Goal: Task Accomplishment & Management: Complete application form

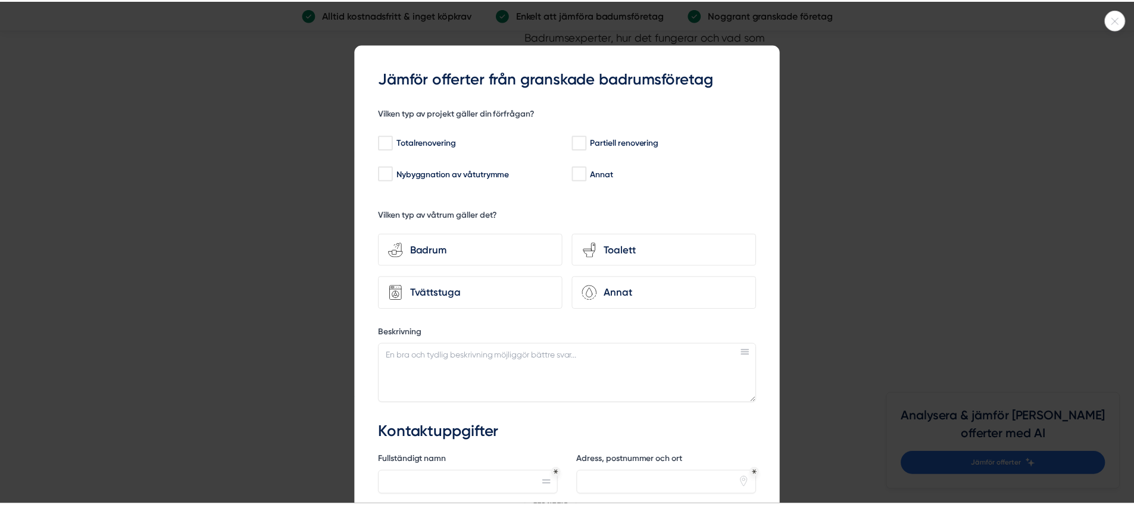
scroll to position [4064, 0]
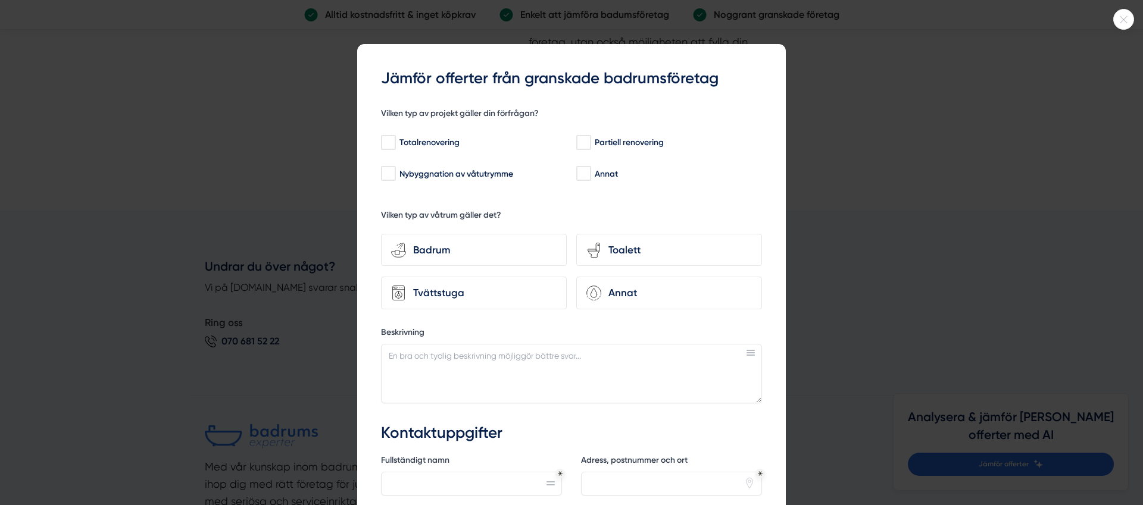
click at [1131, 16] on icon at bounding box center [1124, 19] width 20 height 7
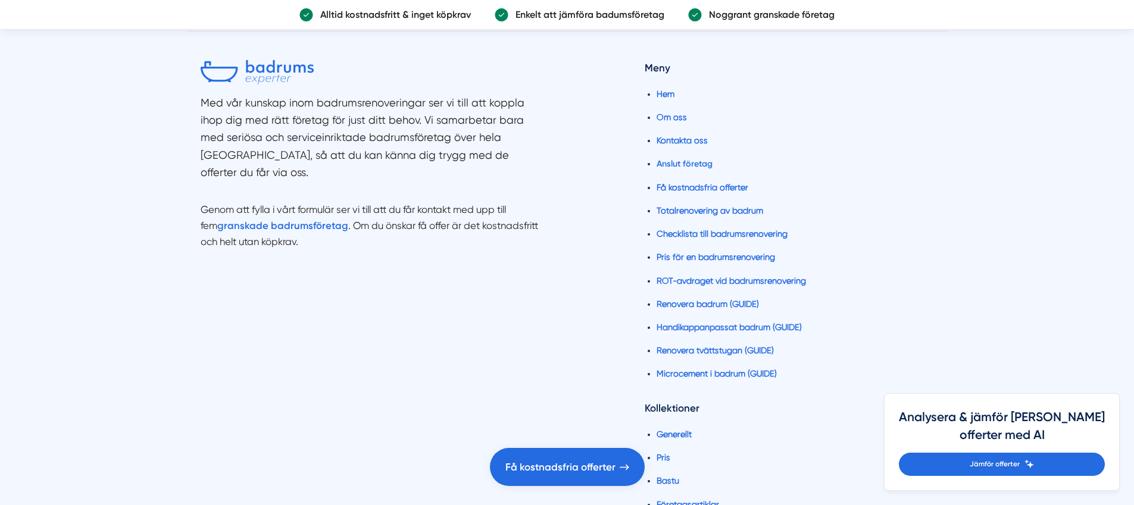
scroll to position [4582, 0]
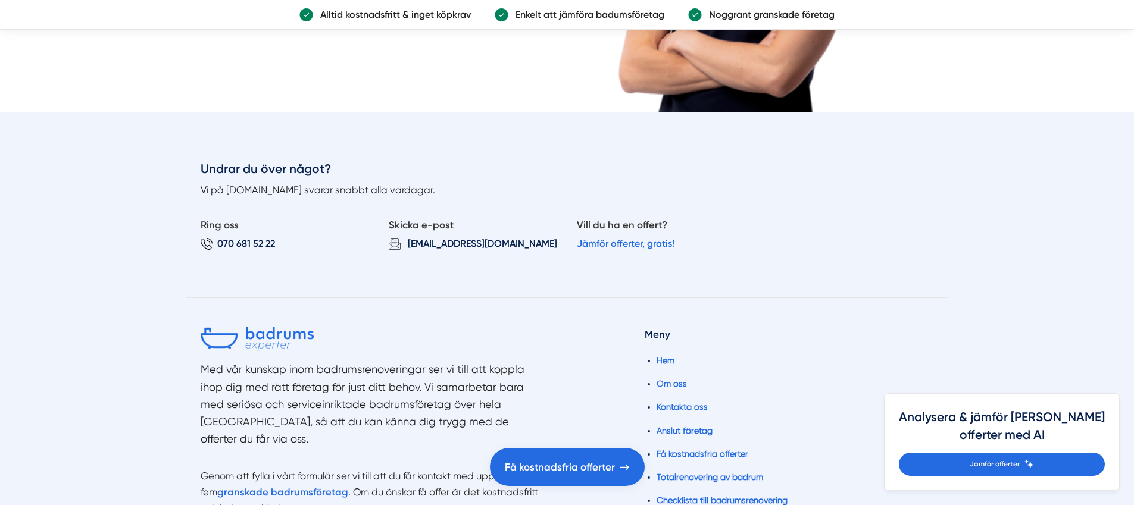
scroll to position [2696, 0]
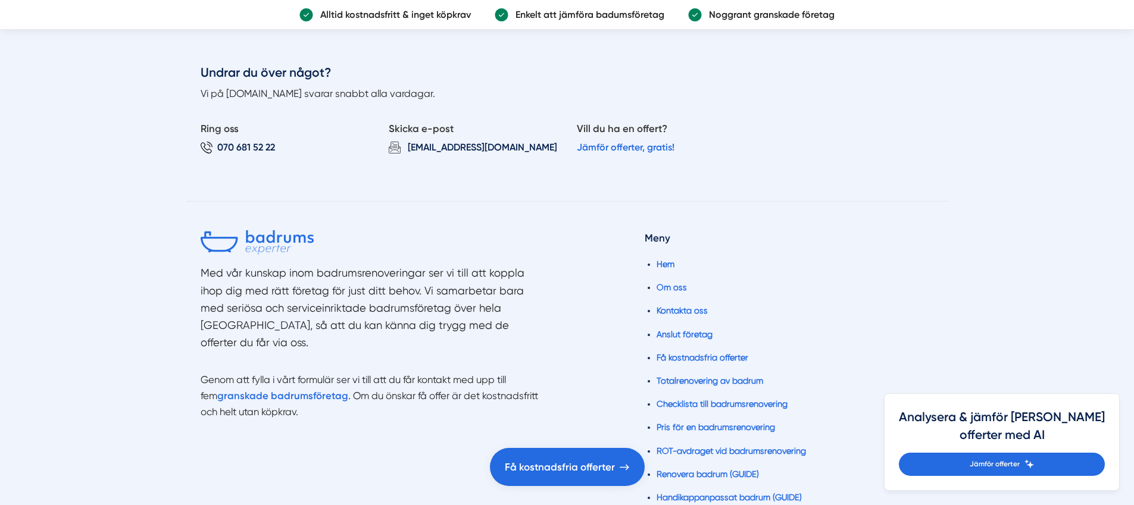
drag, startPoint x: 339, startPoint y: 391, endPoint x: 186, endPoint y: 275, distance: 191.2
click at [186, 275] on div "Med vår kunskap inom badrumsrenoveringar ser vi till att koppla ihop dig med rä…" at bounding box center [567, 513] width 762 height 623
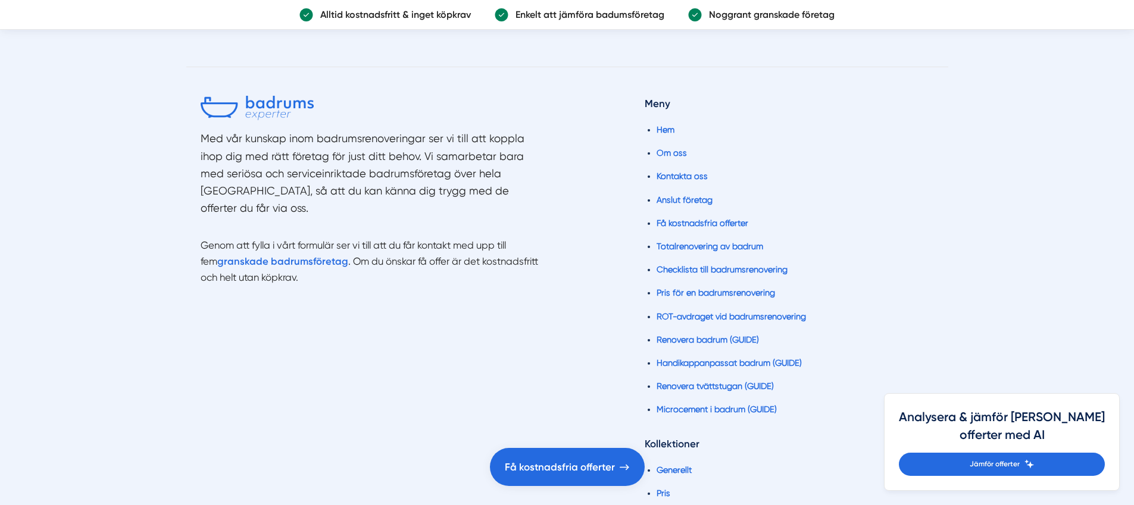
scroll to position [2833, 0]
click at [686, 196] on link "Anslut företag" at bounding box center [685, 198] width 56 height 10
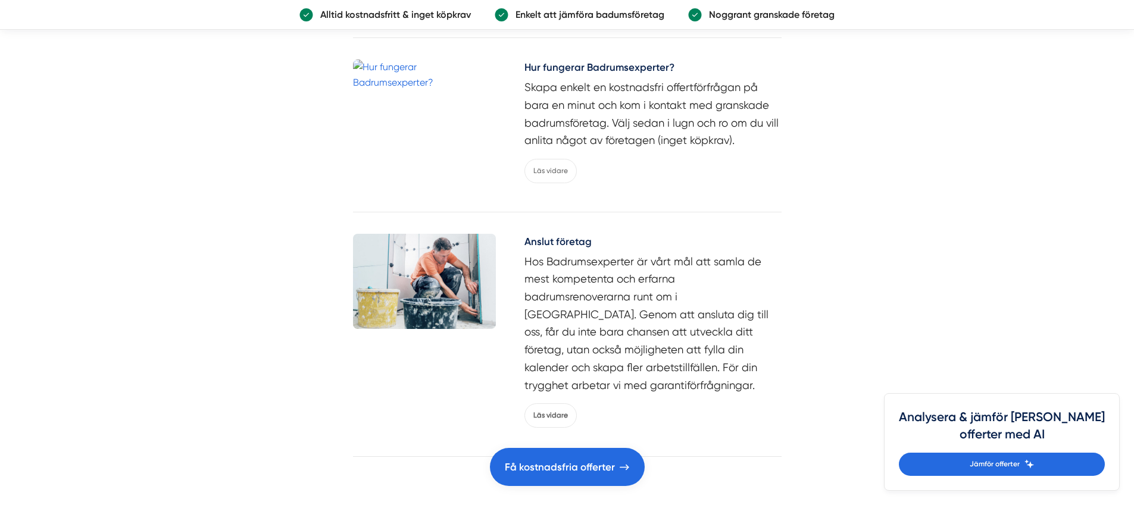
scroll to position [3749, 0]
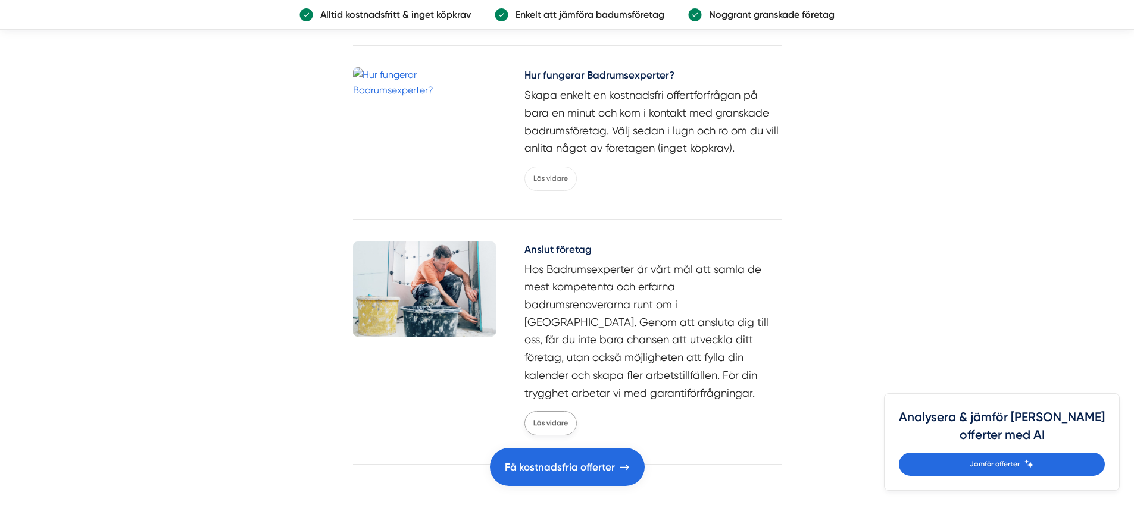
click at [537, 411] on link "Läs vidare" at bounding box center [551, 423] width 52 height 24
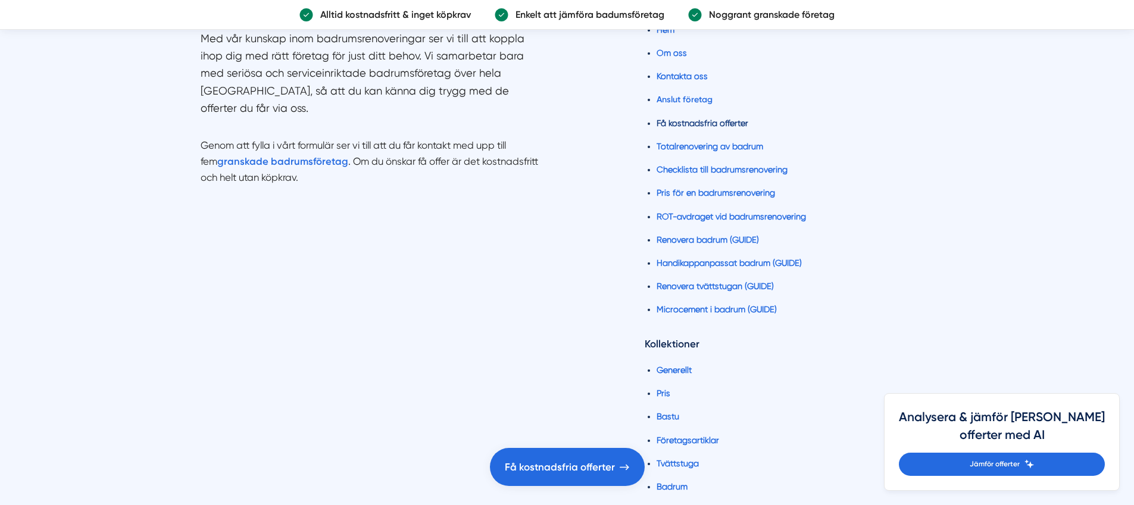
scroll to position [4582, 0]
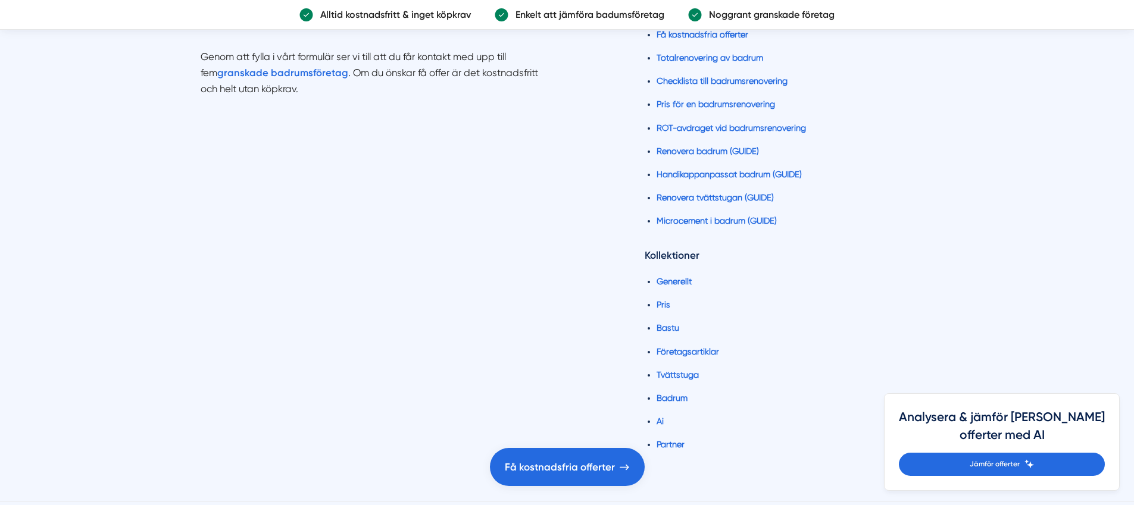
click at [820, 267] on ul "Generellt Pris [GEOGRAPHIC_DATA] Företagsartiklar [GEOGRAPHIC_DATA] [GEOGRAPHIC…" at bounding box center [789, 366] width 289 height 199
